Goal: Find specific page/section: Find specific page/section

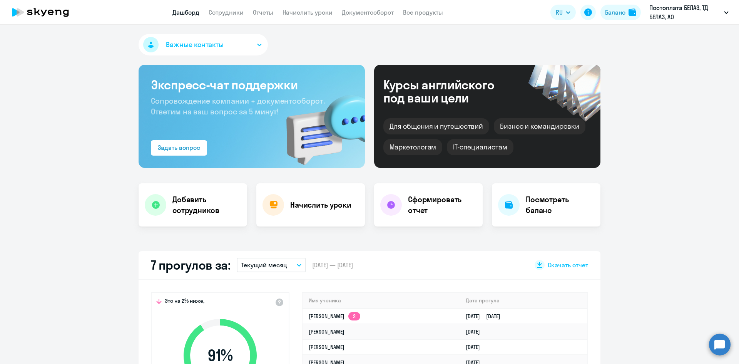
select select "30"
click at [269, 12] on link "Отчеты" at bounding box center [263, 12] width 20 height 8
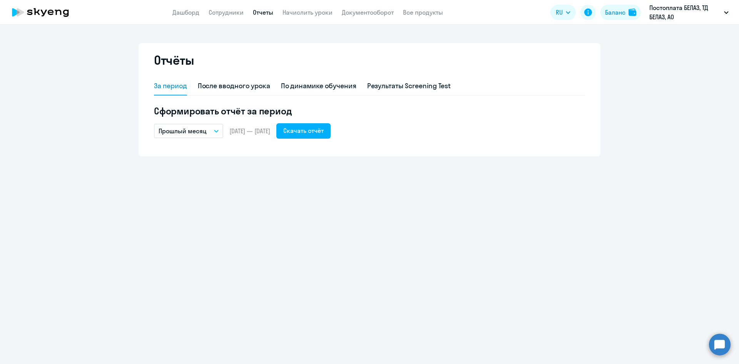
click at [354, 18] on app-header "Дашборд Сотрудники Отчеты Начислить уроки Документооборот Все продукты Дашборд …" at bounding box center [369, 12] width 739 height 25
click at [358, 9] on link "Документооборот" at bounding box center [368, 12] width 52 height 8
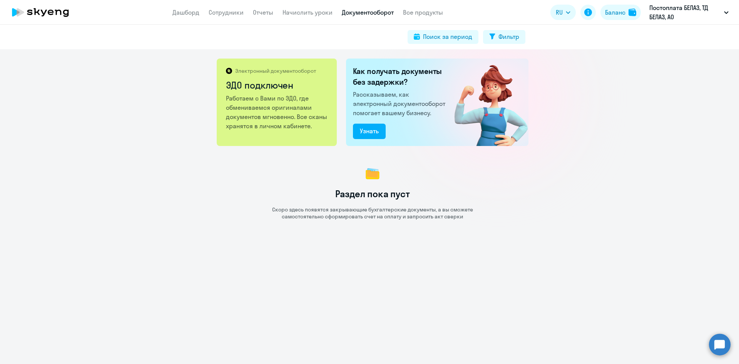
click at [259, 170] on div "Раздел пока пуст Скоро здесь появятся закрывающие бухгалтерские документы, а вы…" at bounding box center [372, 191] width 733 height 55
click at [252, 124] on p "Работаем с Вами по ЭДО, где обмениваемся оригиналами документов мгновенно. Все …" at bounding box center [277, 112] width 103 height 37
